Goal: Information Seeking & Learning: Learn about a topic

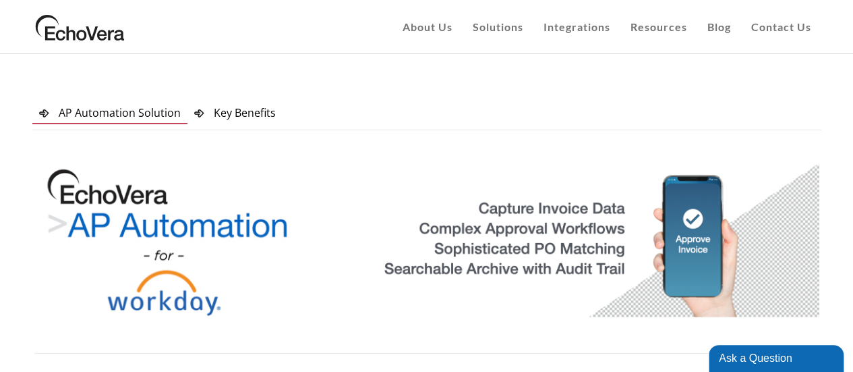
click at [148, 116] on span "AP Automation Solution" at bounding box center [120, 112] width 122 height 15
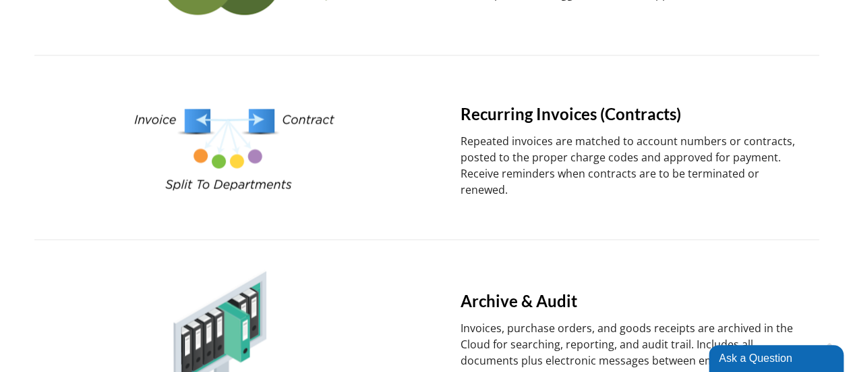
scroll to position [1147, 0]
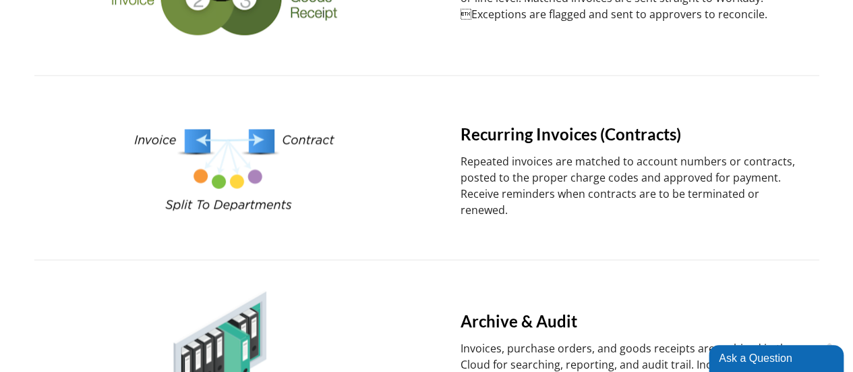
drag, startPoint x: 668, startPoint y: 231, endPoint x: 681, endPoint y: 233, distance: 13.1
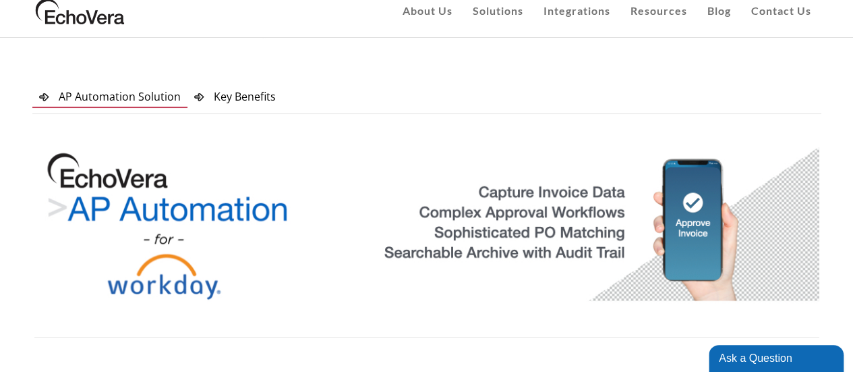
scroll to position [0, 0]
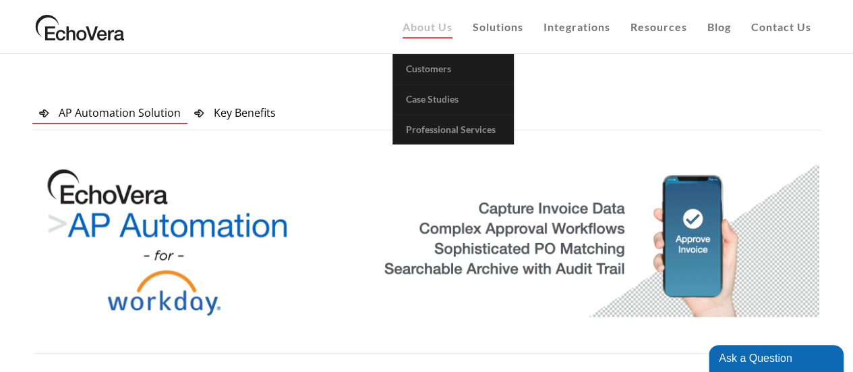
click at [441, 22] on span "About Us" at bounding box center [428, 26] width 50 height 13
